Goal: Task Accomplishment & Management: Manage account settings

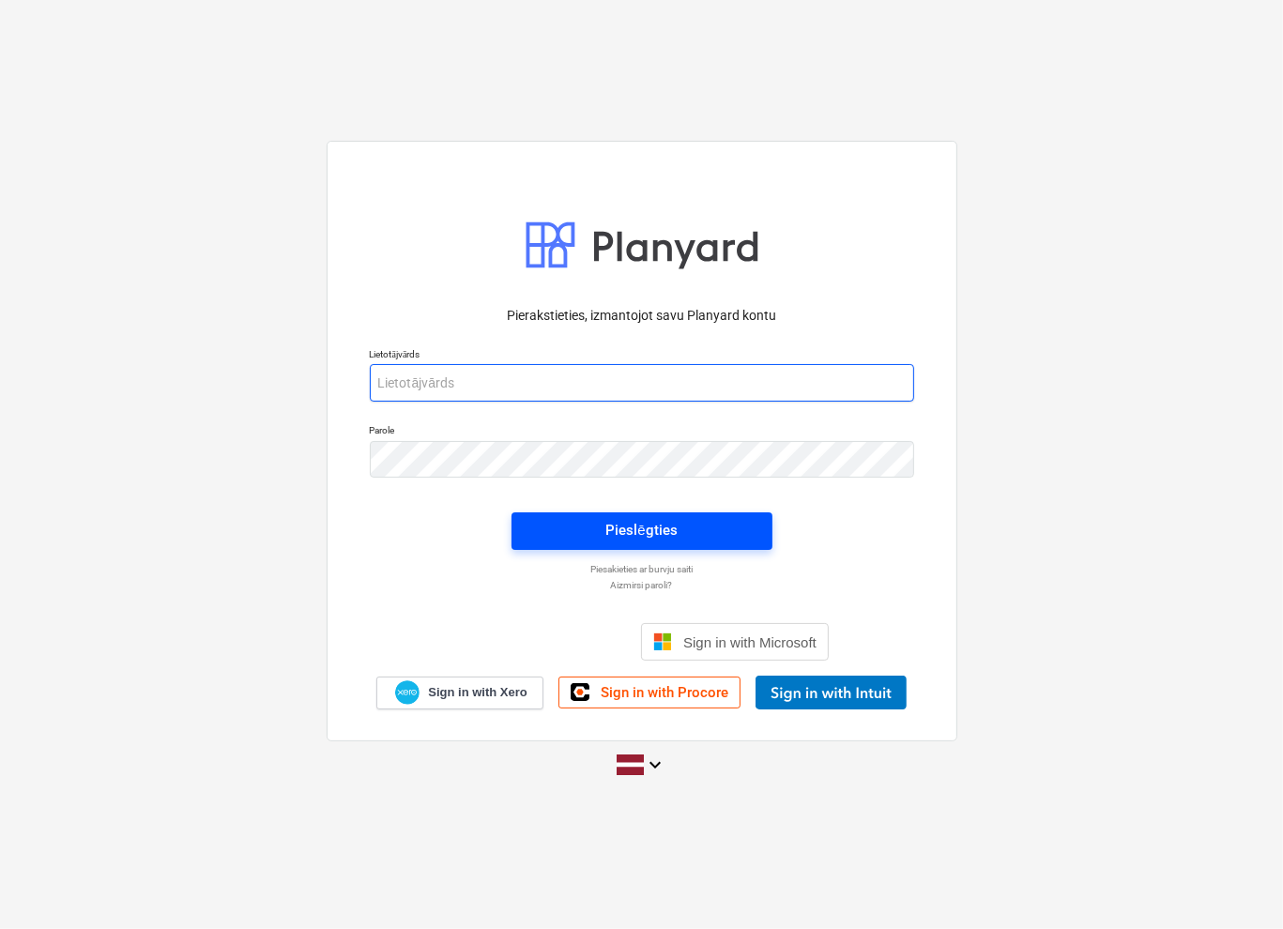
type input "[EMAIL_ADDRESS][DOMAIN_NAME]"
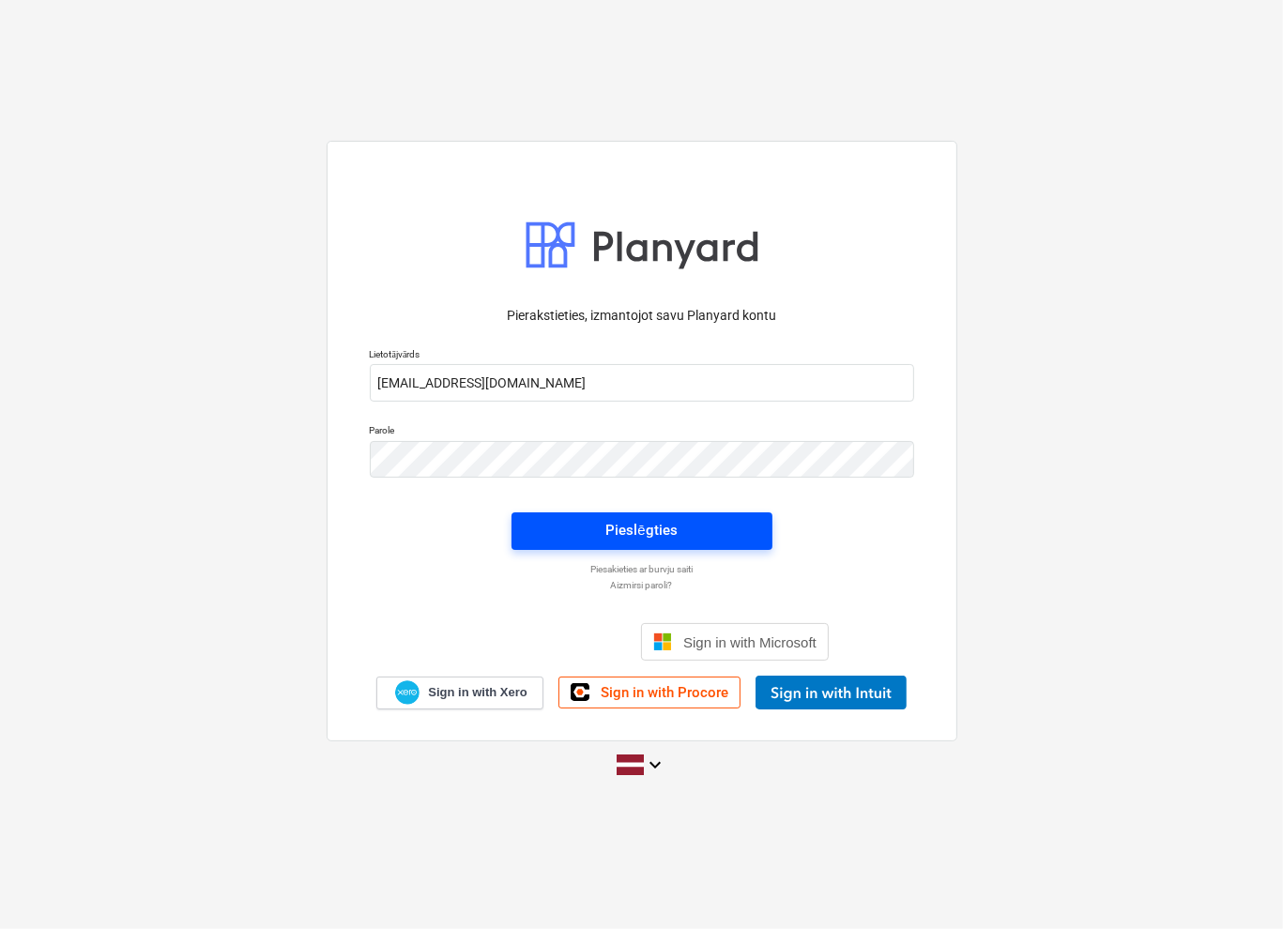
click at [641, 525] on div "Pieslēgties" at bounding box center [641, 530] width 71 height 24
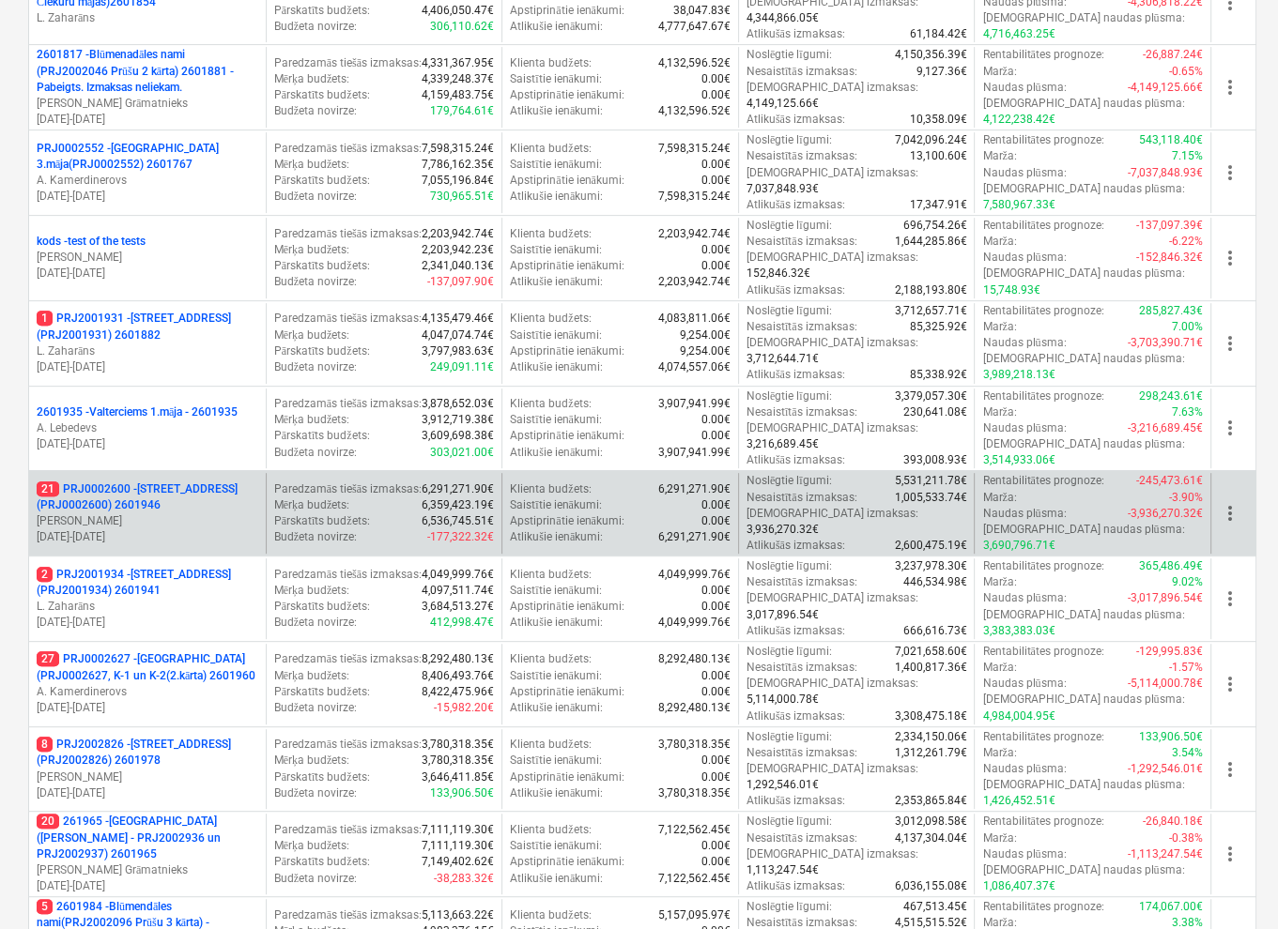
scroll to position [591, 0]
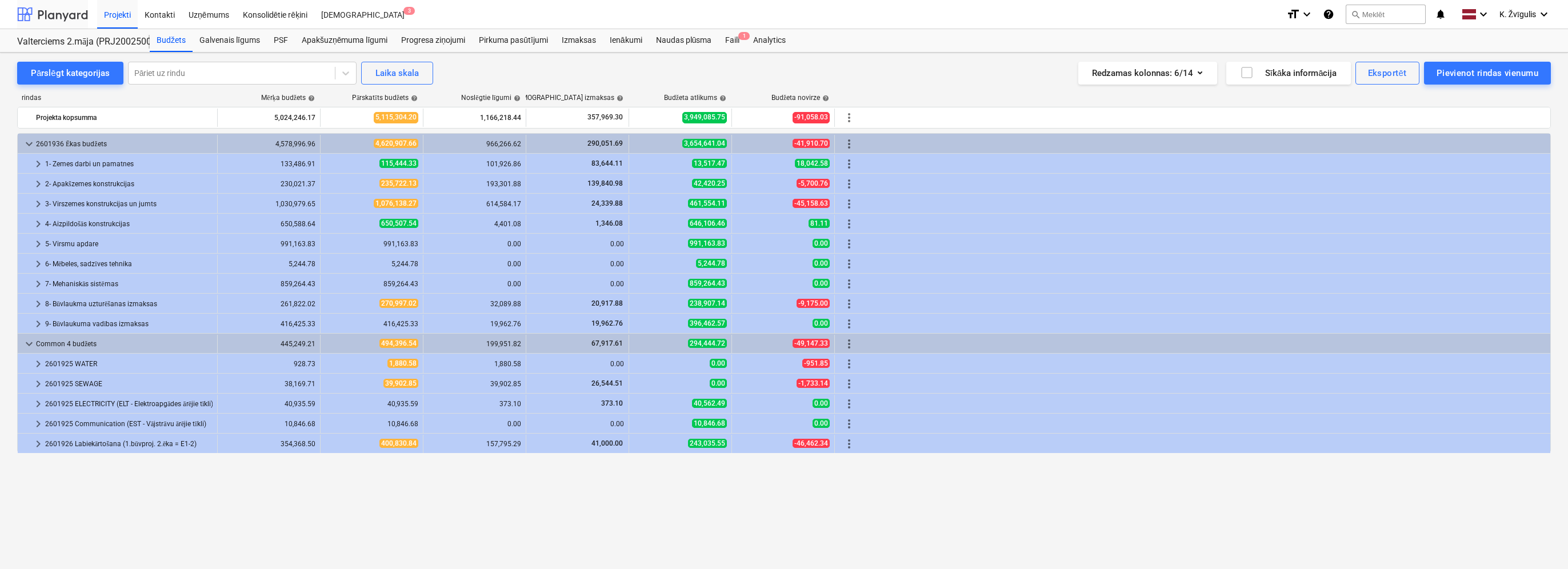
click at [43, 9] on div at bounding box center [52, 14] width 71 height 29
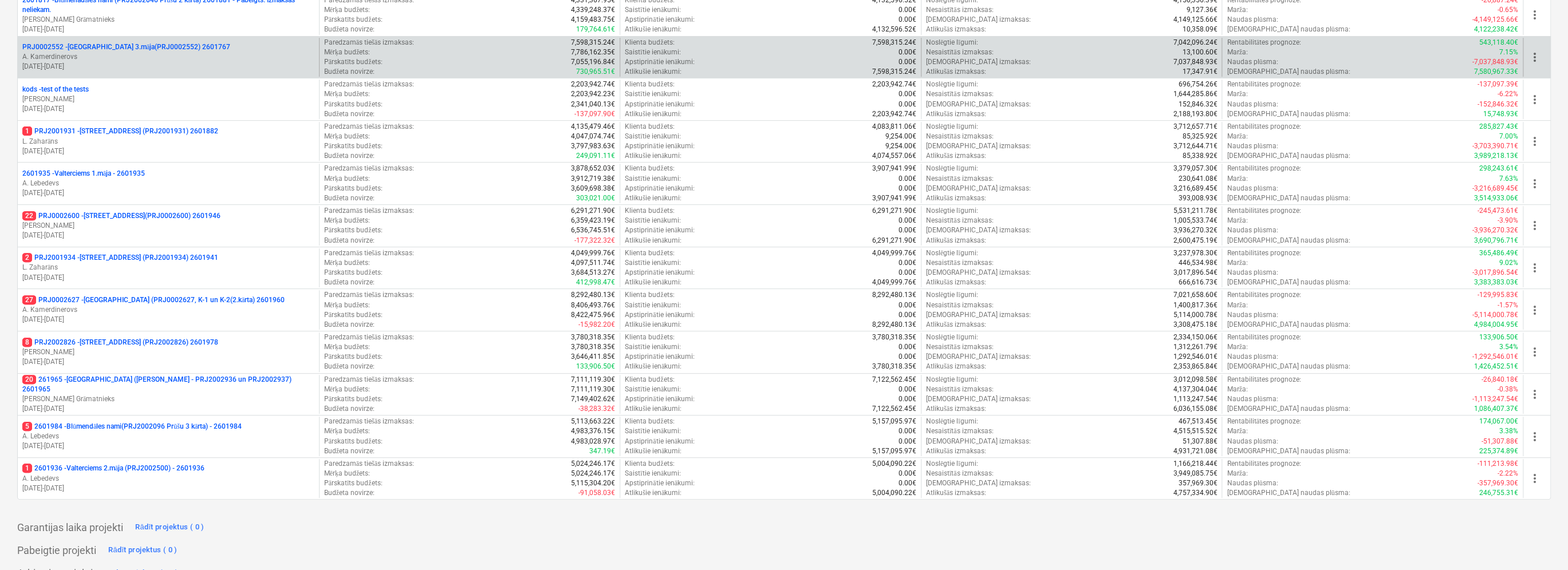
scroll to position [337, 0]
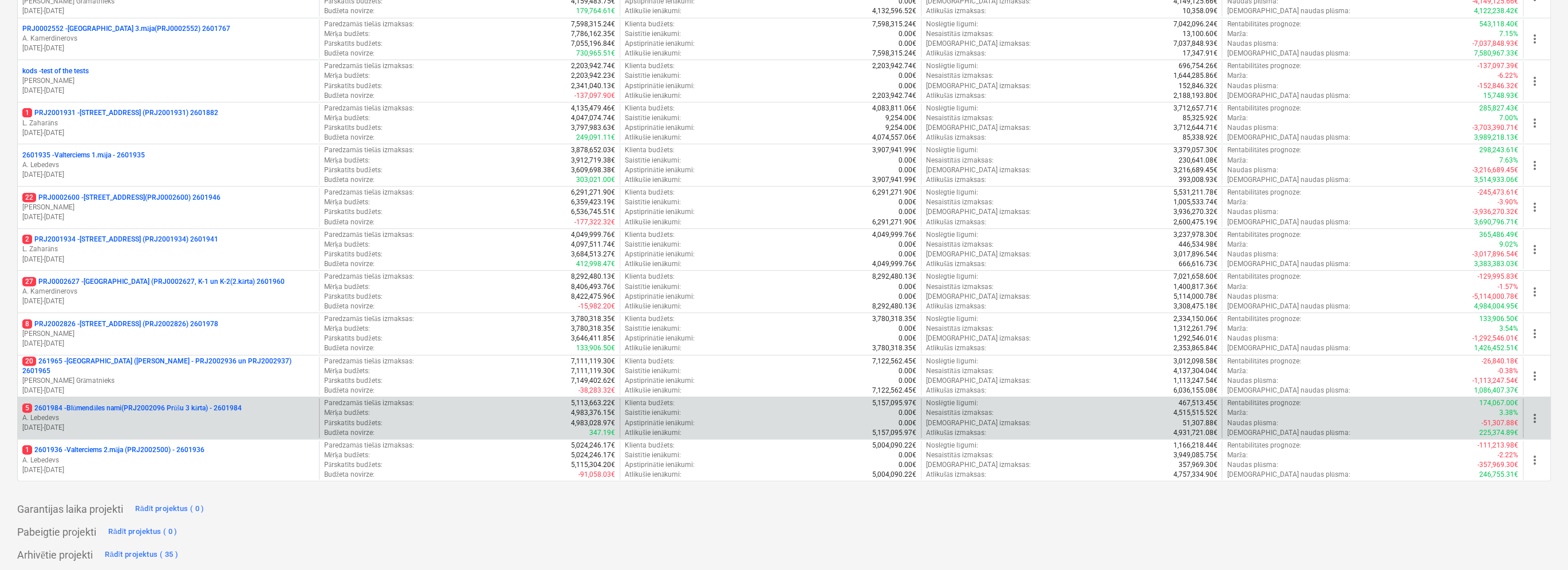
click at [217, 413] on p "A. Lebedevs" at bounding box center [168, 418] width 292 height 10
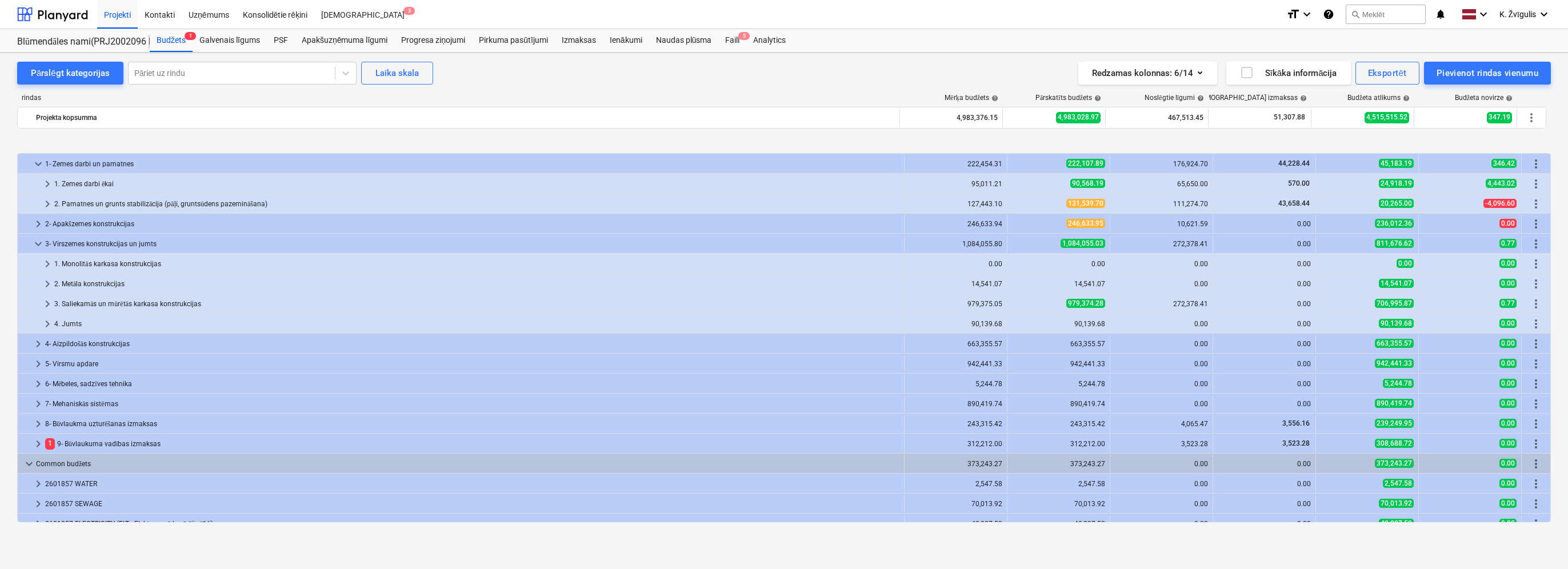
scroll to position [51, 0]
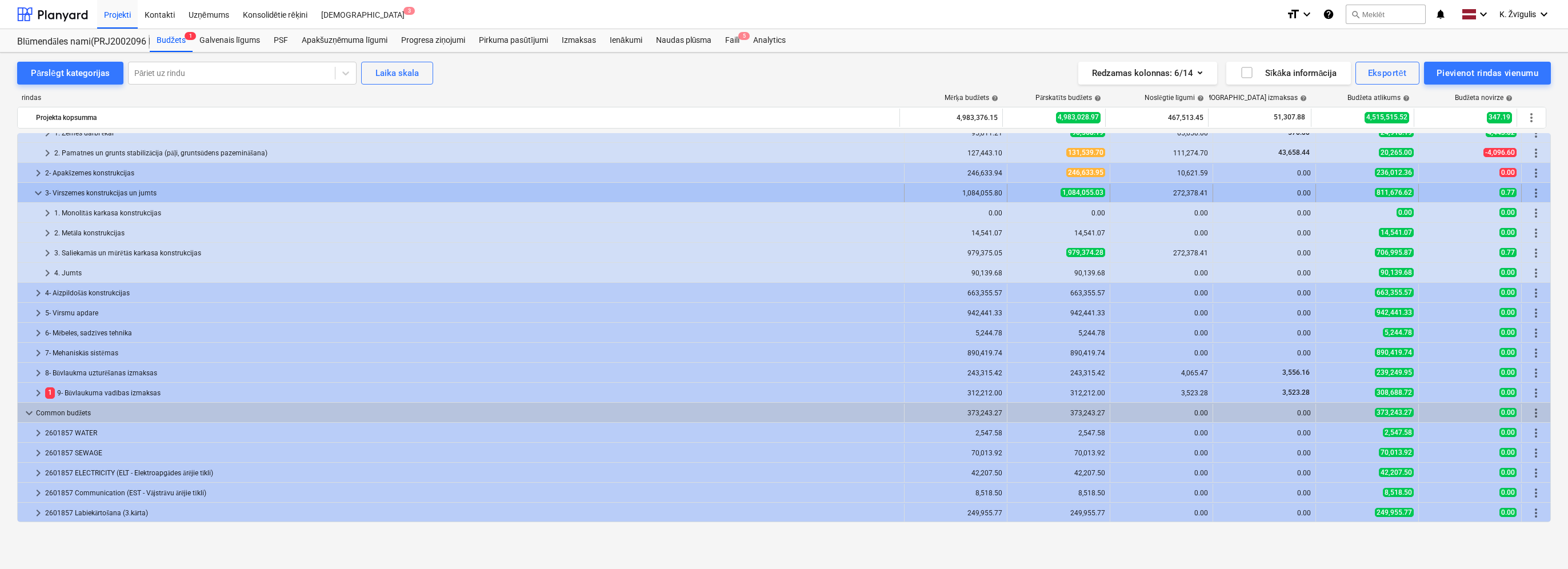
click at [37, 188] on span "keyboard_arrow_down" at bounding box center [38, 193] width 14 height 14
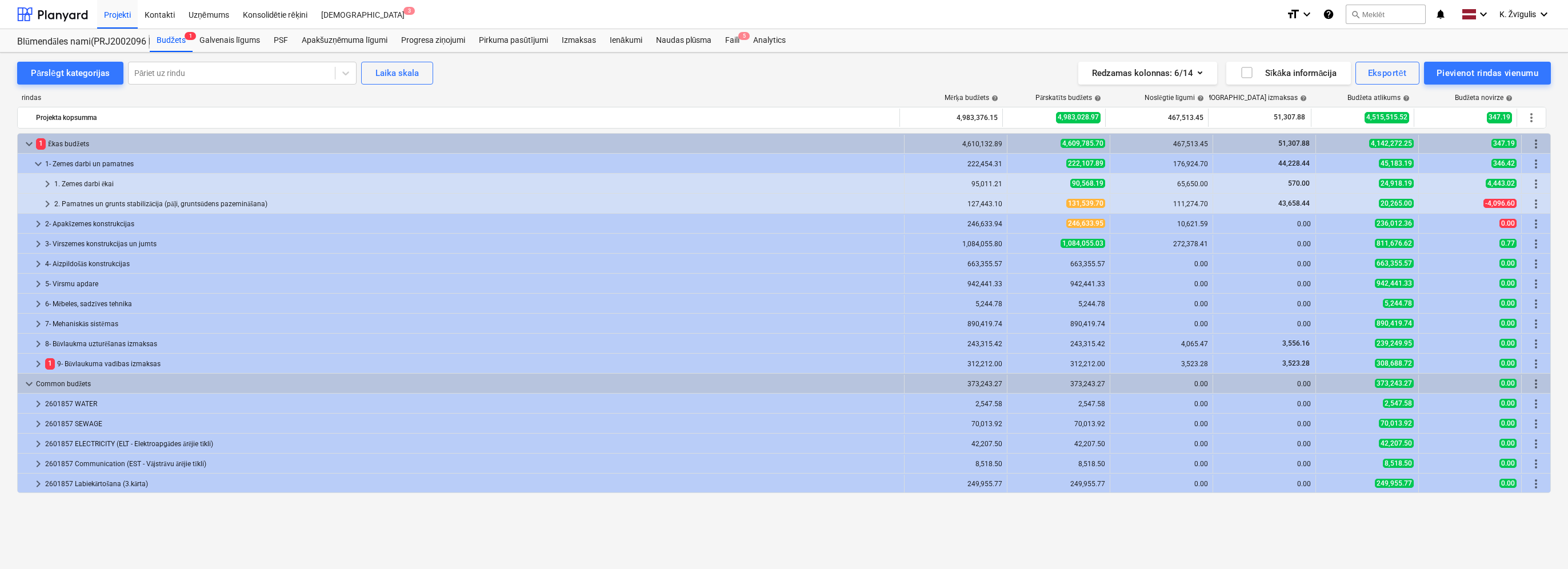
scroll to position [0, 0]
click at [34, 162] on span "keyboard_arrow_down" at bounding box center [38, 164] width 14 height 14
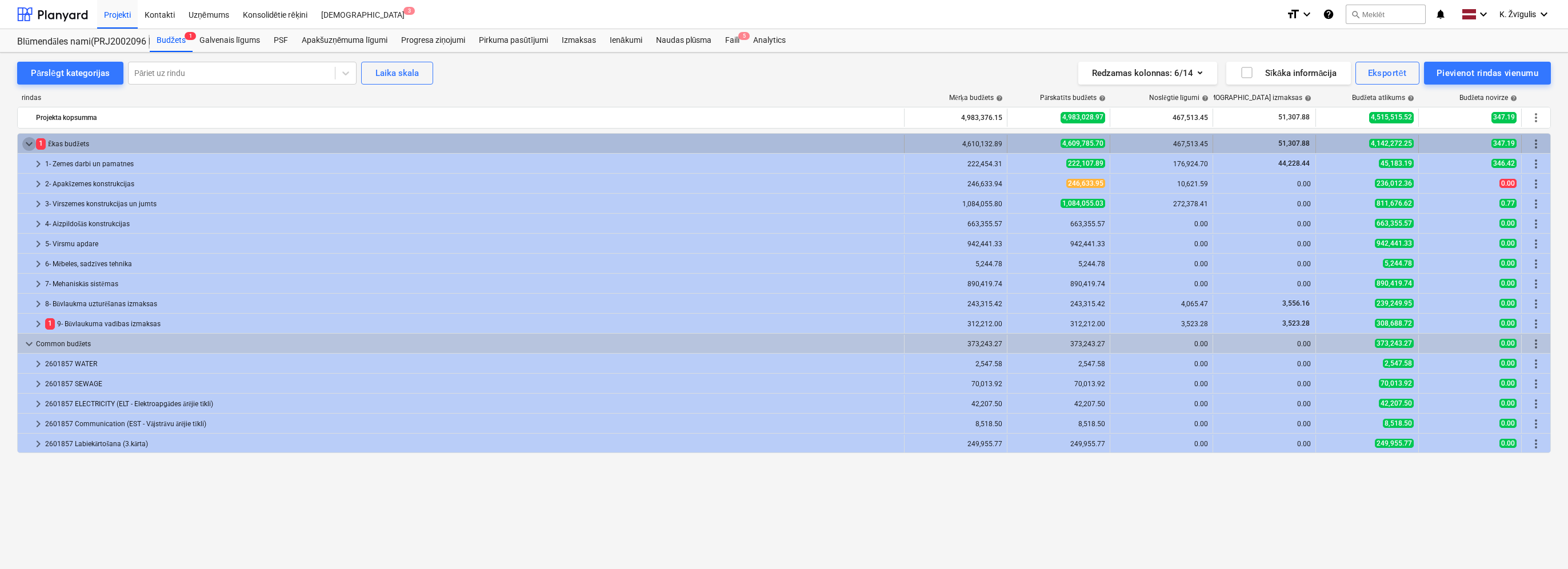
click at [27, 143] on span "keyboard_arrow_down" at bounding box center [29, 144] width 14 height 14
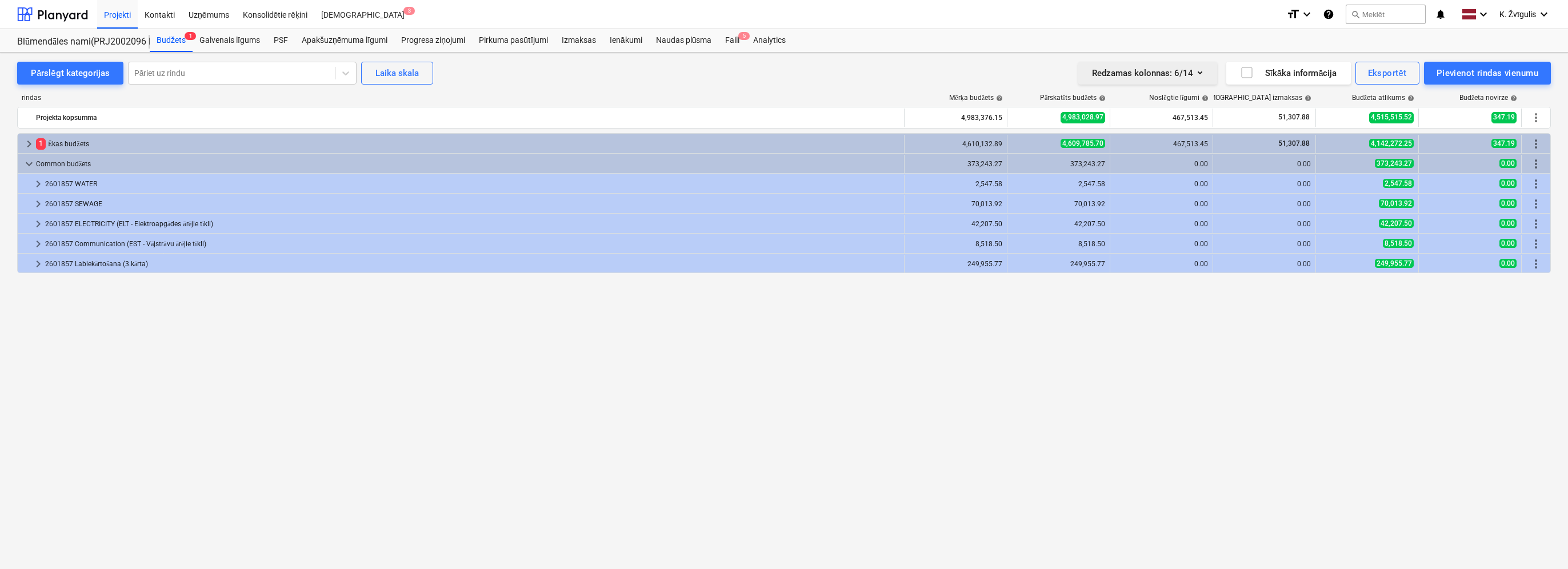
click at [780, 73] on button "Redzamas kolonnas : 6/14" at bounding box center [1147, 73] width 139 height 23
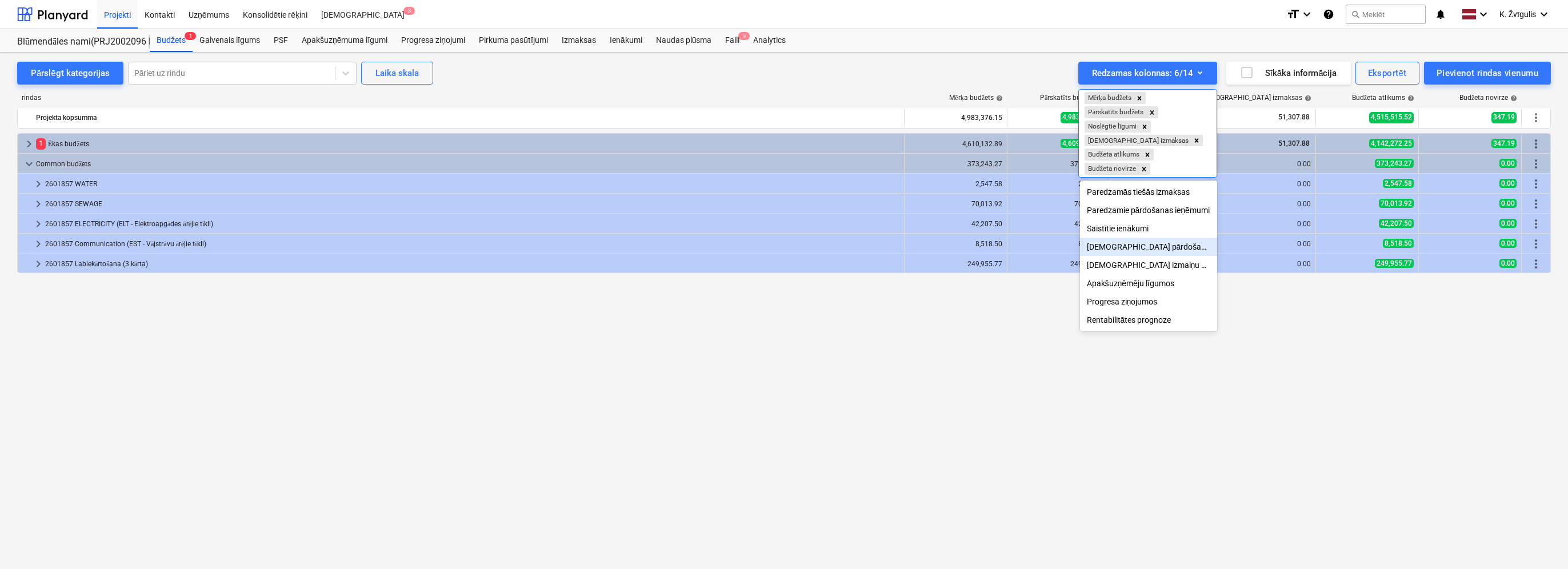
click at [780, 250] on div "[DEMOGRAPHIC_DATA] pārdošanas ienākumi" at bounding box center [1148, 247] width 137 height 18
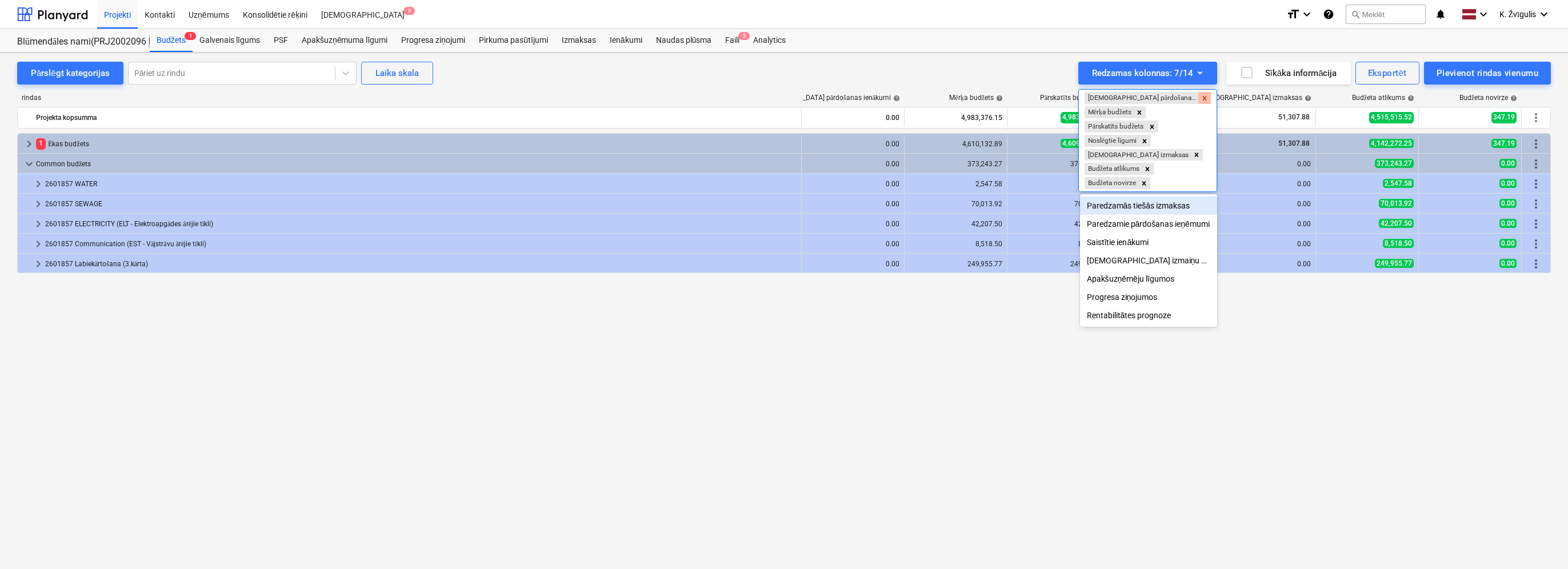
click at [780, 97] on icon "Remove Apstiprinātie pārdošanas ienākumi" at bounding box center [1204, 98] width 4 height 4
click at [780, 266] on div "[DEMOGRAPHIC_DATA] izmaiņu pasūtījumi" at bounding box center [1148, 265] width 137 height 18
click at [780, 142] on icon "Remove Apstiprinātie izmaiņu pasūtījumi" at bounding box center [1204, 141] width 8 height 8
click at [780, 210] on div "Paredzamie pārdošanas ieņēmumi" at bounding box center [1148, 210] width 137 height 18
click at [780, 98] on icon "Remove Paredzamie pārdošanas ieņēmumi" at bounding box center [1197, 98] width 8 height 8
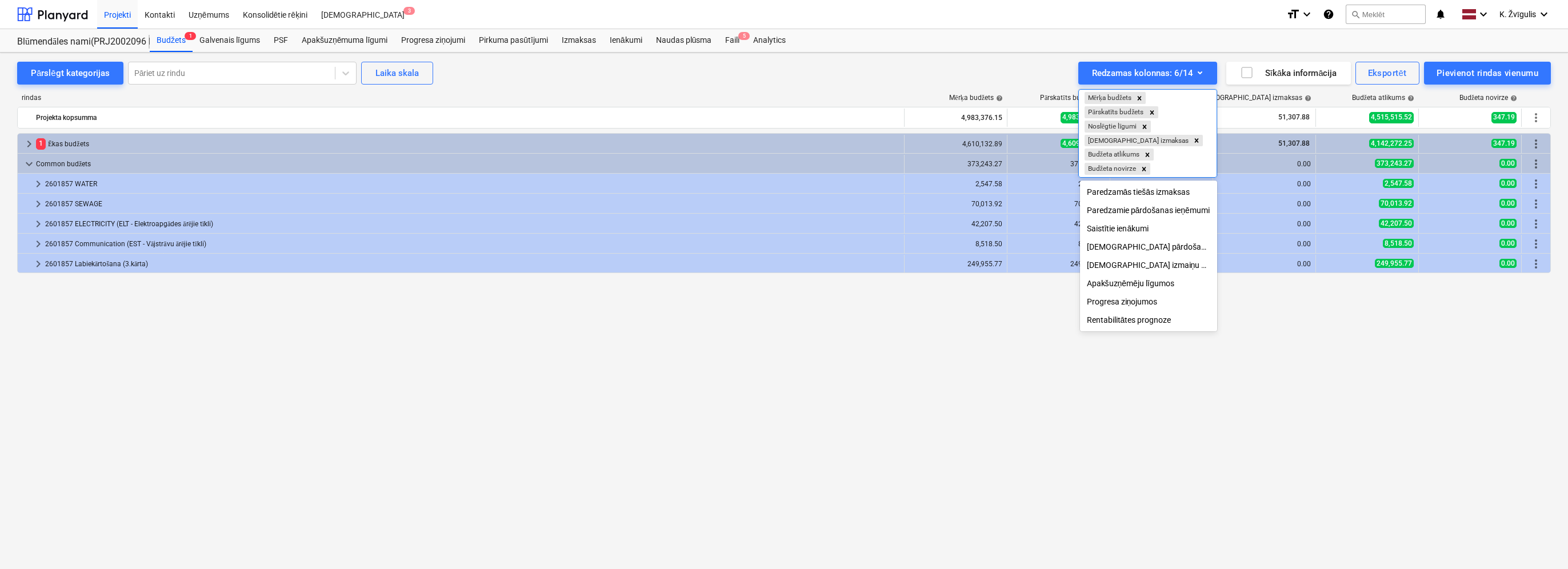
click at [780, 393] on div at bounding box center [784, 284] width 1568 height 569
